Goal: Use online tool/utility: Use online tool/utility

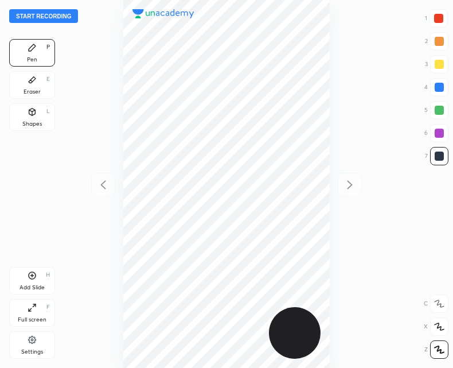
scroll to position [368, 270]
click at [40, 14] on button "Start recording" at bounding box center [43, 16] width 69 height 14
click at [34, 122] on div "Shapes" at bounding box center [31, 124] width 19 height 6
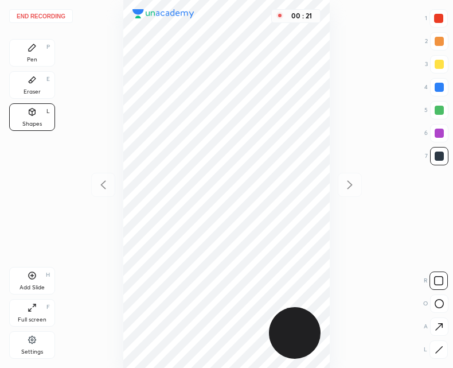
click at [436, 352] on icon at bounding box center [439, 349] width 9 height 9
click at [35, 46] on icon at bounding box center [32, 47] width 7 height 7
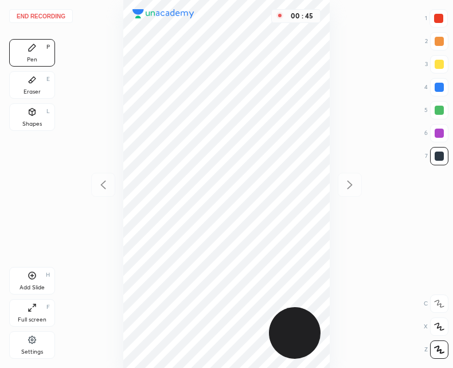
click at [31, 115] on icon at bounding box center [32, 111] width 6 height 7
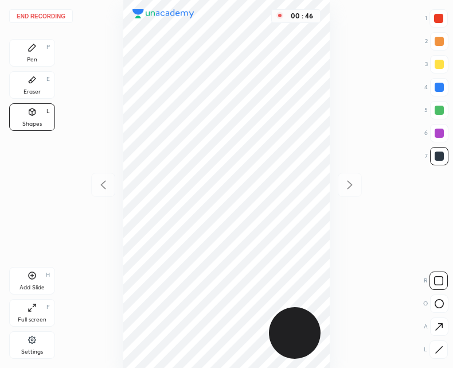
click at [443, 346] on icon at bounding box center [439, 349] width 9 height 9
click at [27, 53] on div "Pen P" at bounding box center [32, 53] width 46 height 28
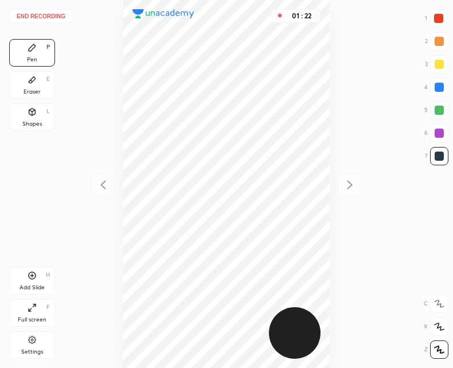
click at [32, 115] on icon at bounding box center [32, 113] width 0 height 4
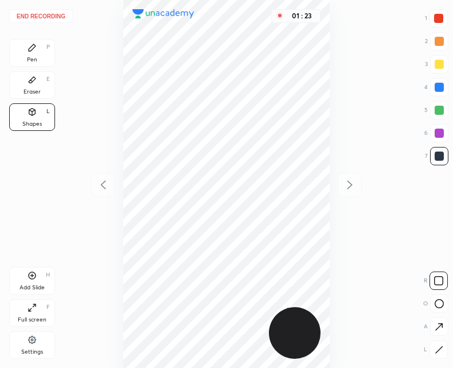
click at [444, 353] on div at bounding box center [438, 349] width 18 height 18
click at [38, 48] on div "Pen P" at bounding box center [32, 53] width 46 height 28
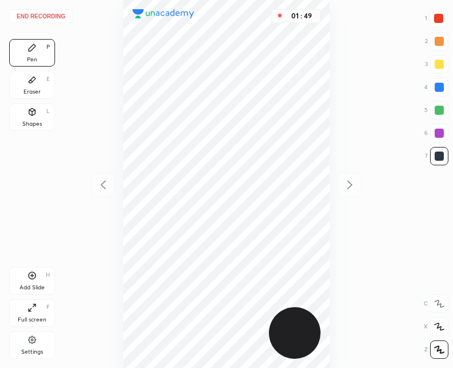
click at [37, 107] on div "Shapes L" at bounding box center [32, 117] width 46 height 28
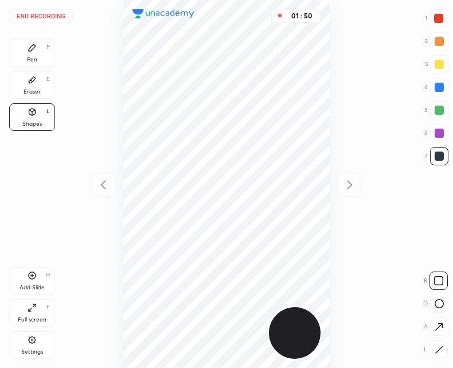
click at [442, 346] on icon at bounding box center [439, 349] width 6 height 6
click at [38, 53] on div "Pen P" at bounding box center [32, 53] width 46 height 28
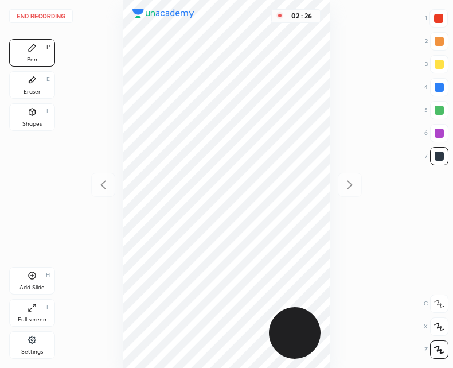
click at [34, 114] on icon at bounding box center [32, 111] width 6 height 7
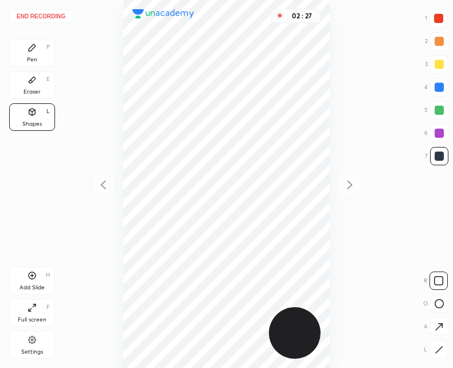
click at [438, 350] on icon at bounding box center [439, 349] width 6 height 6
click at [38, 45] on div "Pen P" at bounding box center [32, 53] width 46 height 28
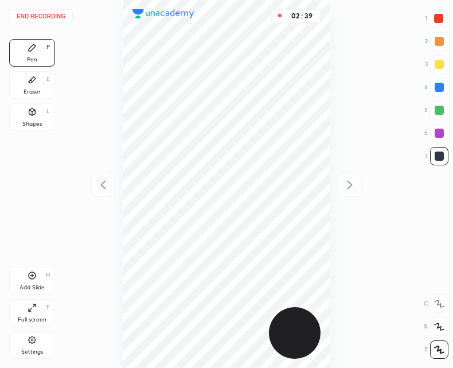
click at [30, 85] on div "Eraser E" at bounding box center [32, 85] width 46 height 28
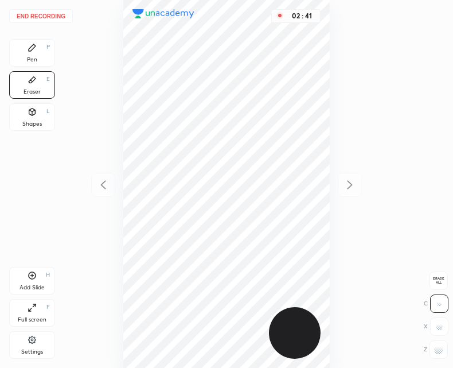
click at [32, 48] on icon at bounding box center [32, 47] width 7 height 7
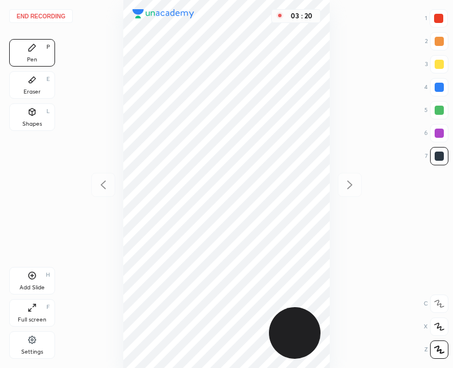
click at [34, 113] on icon at bounding box center [32, 111] width 6 height 7
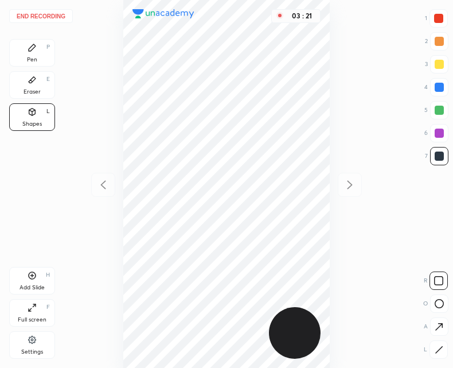
click at [436, 348] on icon at bounding box center [439, 349] width 9 height 9
click at [30, 55] on div "Pen P" at bounding box center [32, 53] width 46 height 28
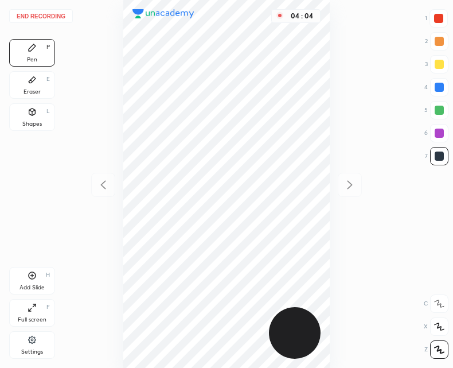
click at [30, 277] on icon at bounding box center [32, 275] width 9 height 9
click at [91, 173] on div "End recording 1 2 3 4 5 6 7 R O A L C X Z Erase all C X Z Pen P Eraser E Shapes…" at bounding box center [226, 184] width 453 height 368
click at [102, 181] on icon at bounding box center [103, 185] width 14 height 14
click at [33, 117] on div "Shapes L" at bounding box center [32, 117] width 46 height 28
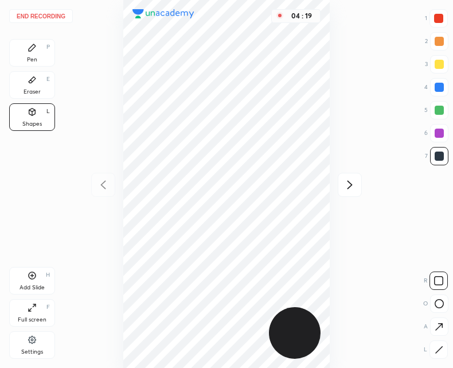
click at [435, 349] on icon at bounding box center [439, 349] width 9 height 9
click at [437, 13] on div at bounding box center [438, 18] width 18 height 18
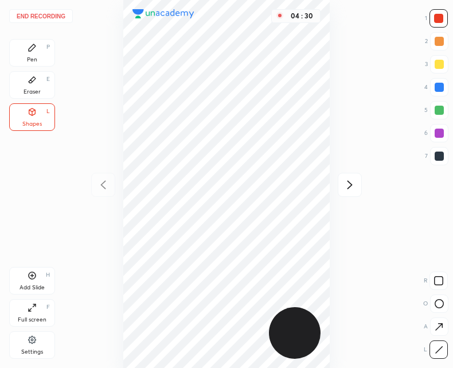
click at [31, 57] on div "Pen" at bounding box center [32, 60] width 10 height 6
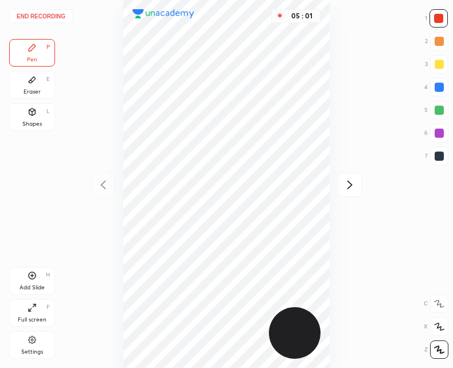
click at [33, 275] on icon at bounding box center [32, 275] width 9 height 9
click at [351, 188] on icon at bounding box center [350, 185] width 14 height 14
click at [100, 184] on icon at bounding box center [103, 185] width 14 height 14
click at [108, 184] on icon at bounding box center [103, 185] width 14 height 14
click at [343, 179] on icon at bounding box center [350, 185] width 14 height 14
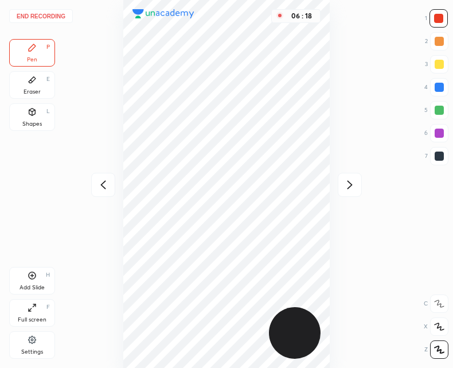
click at [343, 184] on icon at bounding box center [350, 185] width 14 height 14
click at [50, 17] on button "End recording" at bounding box center [41, 16] width 64 height 14
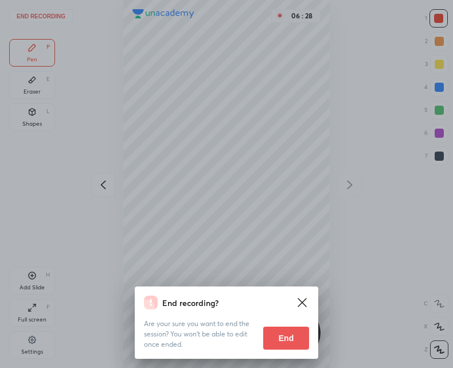
click at [287, 332] on button "End" at bounding box center [286, 337] width 46 height 23
